Goal: Information Seeking & Learning: Learn about a topic

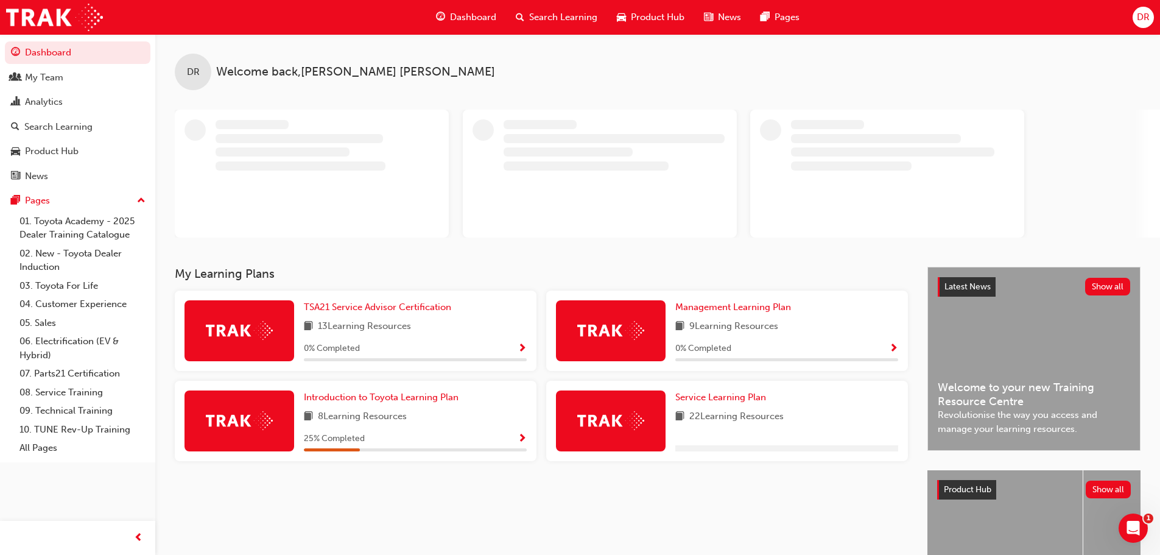
click at [579, 6] on div "Search Learning" at bounding box center [556, 17] width 101 height 25
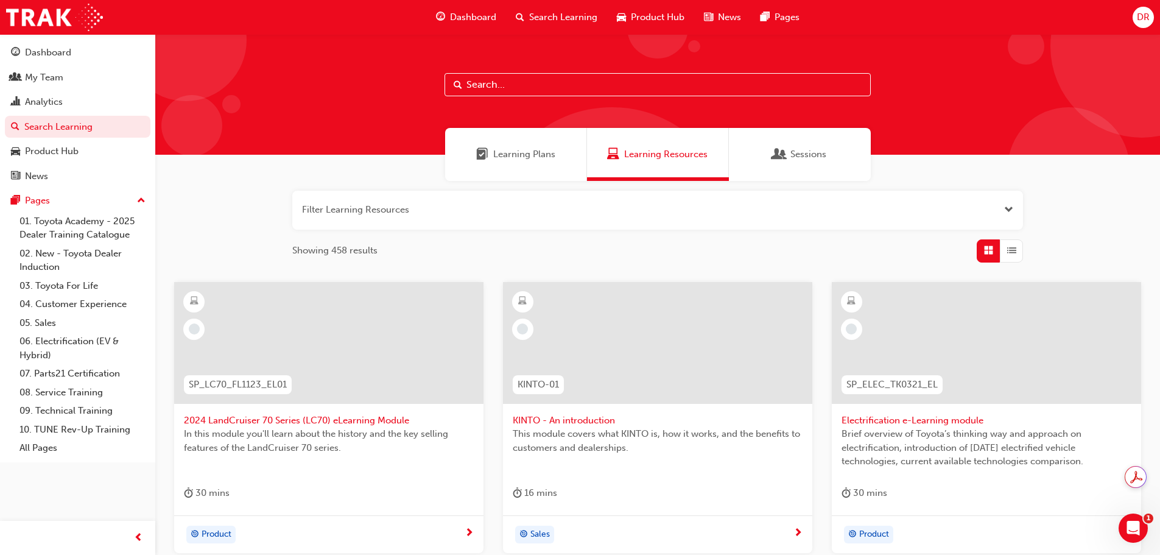
click at [507, 73] on input "text" at bounding box center [658, 84] width 426 height 23
click at [357, 212] on button "button" at bounding box center [657, 210] width 731 height 39
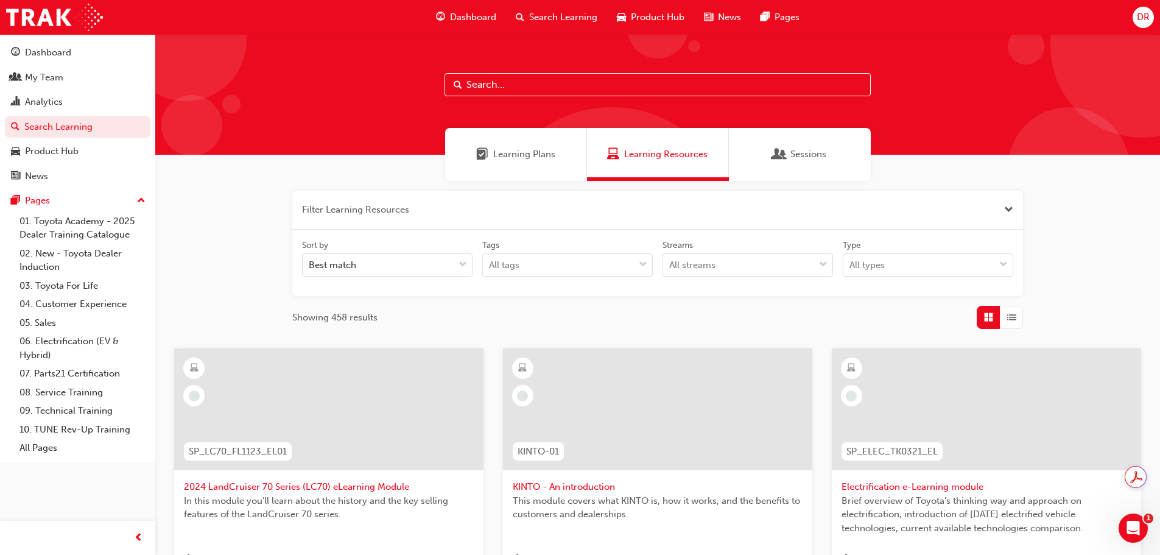
click at [519, 89] on input "text" at bounding box center [658, 84] width 426 height 23
click at [560, 12] on span "Search Learning" at bounding box center [563, 17] width 68 height 14
click at [533, 19] on span "Search Learning" at bounding box center [563, 17] width 68 height 14
click at [502, 80] on input "text" at bounding box center [658, 84] width 426 height 23
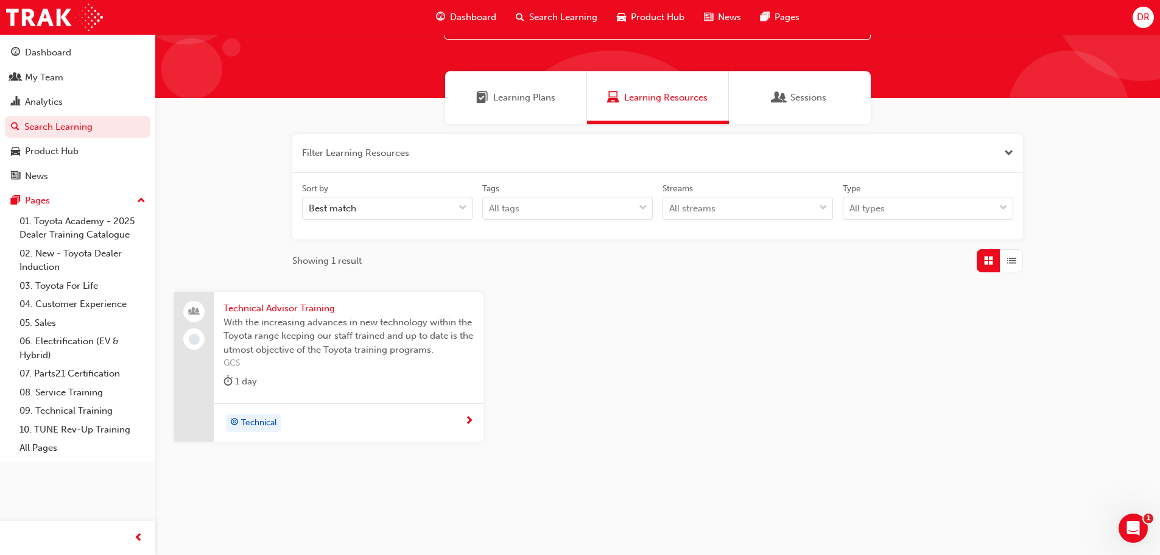
scroll to position [62, 0]
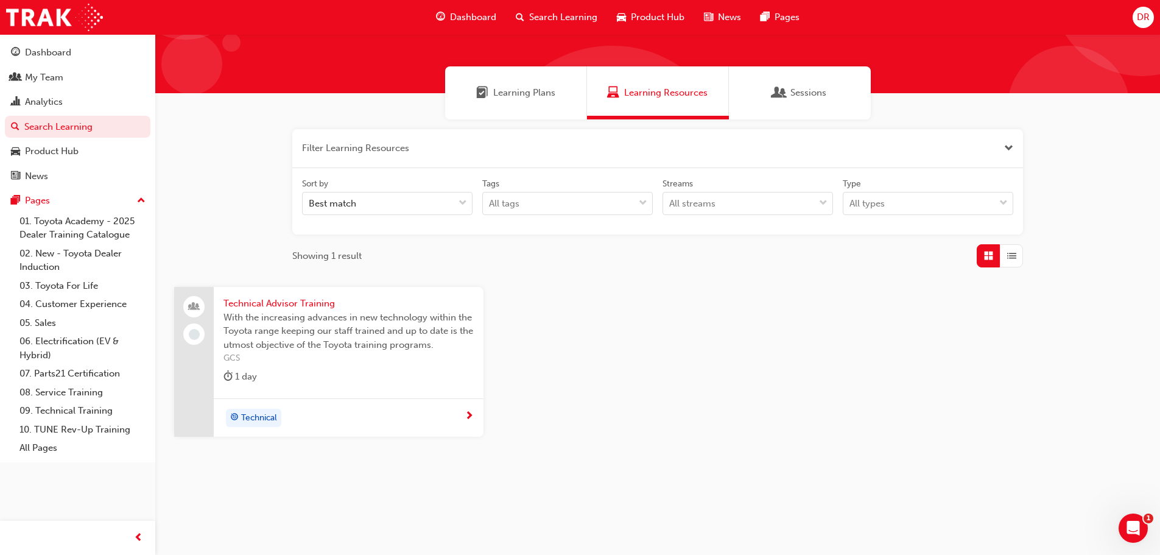
type input "technical advisor"
click at [318, 303] on span "Technical Advisor Training" at bounding box center [348, 304] width 250 height 14
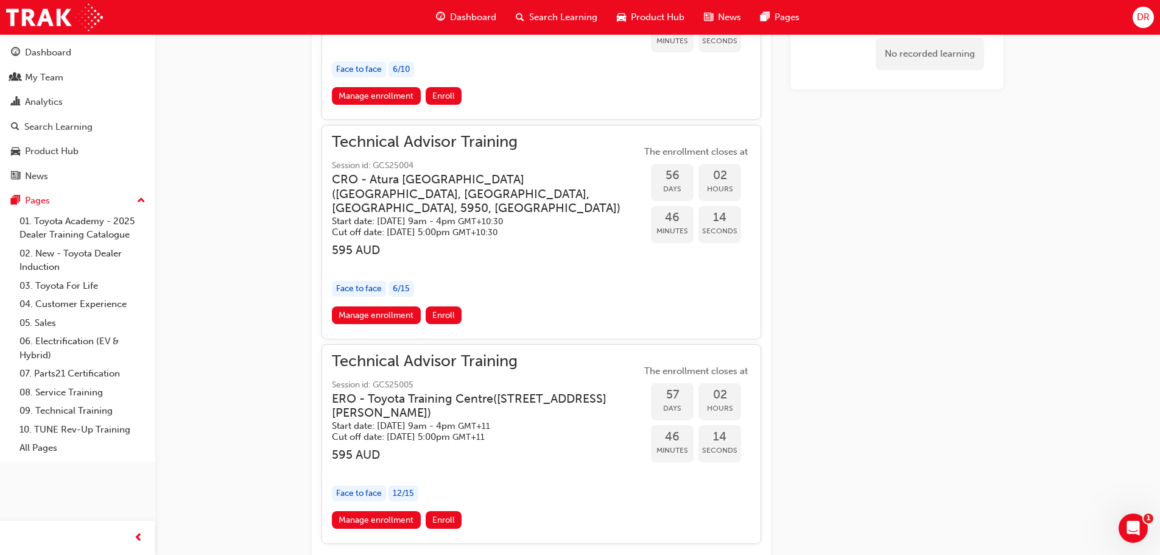
scroll to position [1588, 0]
